Goal: Task Accomplishment & Management: Use online tool/utility

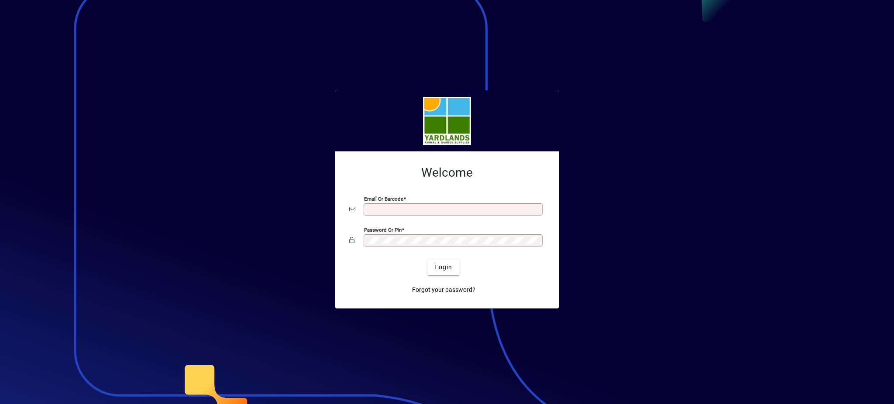
type input "**********"
click at [351, 221] on div "**********" at bounding box center [447, 228] width 196 height 55
click at [428, 260] on button "Login" at bounding box center [444, 268] width 32 height 16
